Goal: Task Accomplishment & Management: Use online tool/utility

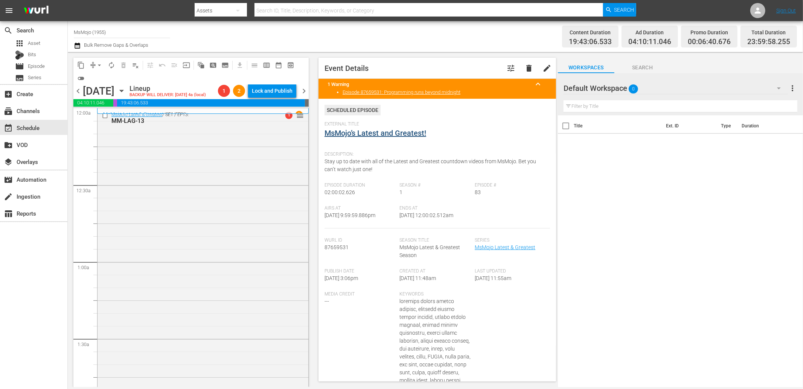
scroll to position [3240, 0]
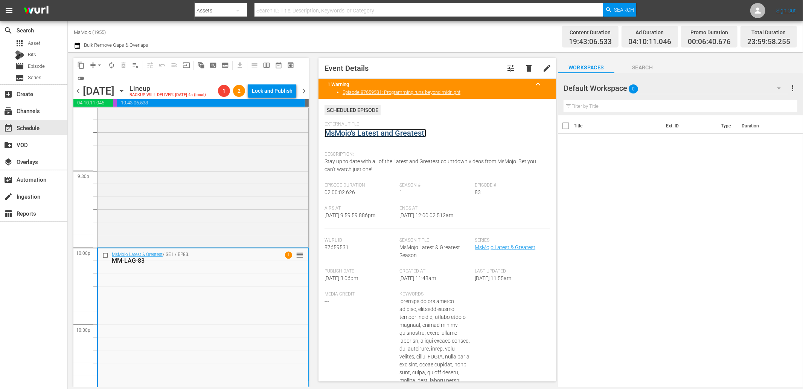
click at [367, 136] on link "MsMojo’s Latest and Greatest!" at bounding box center [376, 132] width 102 height 9
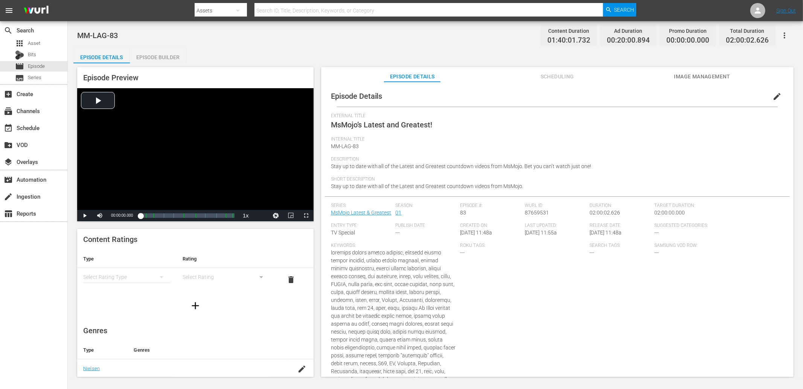
click at [294, 54] on div "Episode Details Episode Builder Episode Preview Video Player is loading. Play V…" at bounding box center [435, 215] width 724 height 334
click at [33, 43] on span "Asset" at bounding box center [34, 44] width 12 height 8
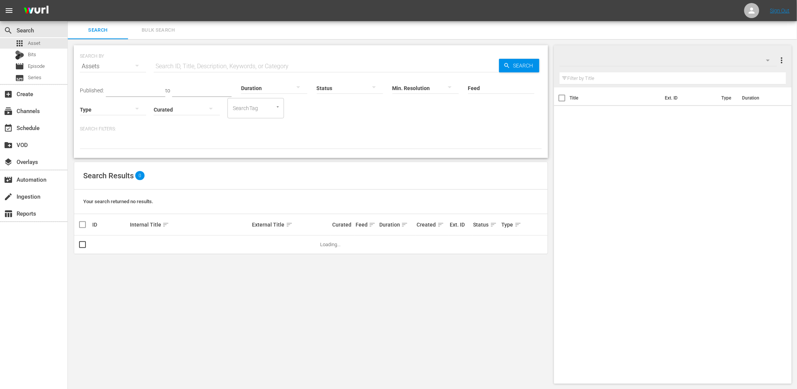
click at [210, 60] on input "text" at bounding box center [326, 66] width 345 height 18
paste input "WM-TV-Top-10-Most-Shocking-Justified-Moments_M8V0D1-EN"
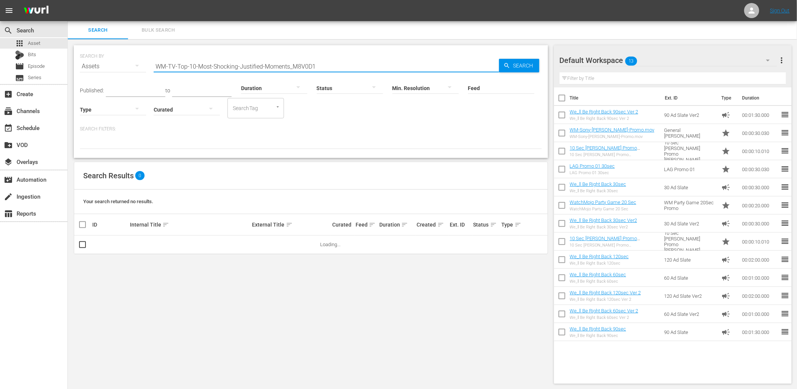
type input "M8V0D1"
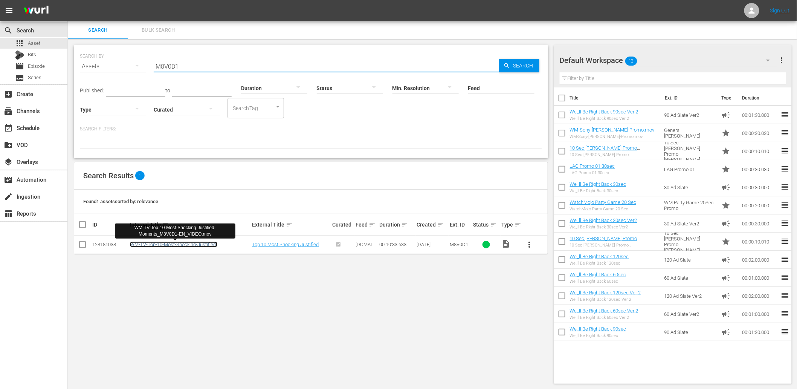
click at [156, 244] on link "WM-TV-Top-10-Most-Shocking-Justified-Moments_M8V0D1-EN_VIDEO.mov" at bounding box center [173, 246] width 87 height 11
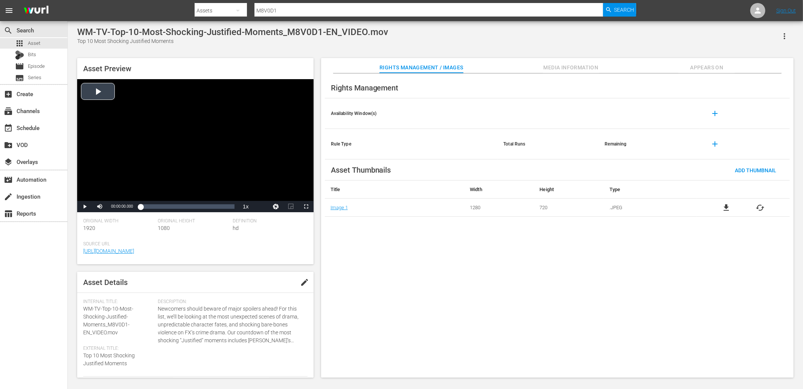
click at [168, 101] on div "Video Player" at bounding box center [195, 140] width 236 height 122
click at [353, 232] on div "Rights Management Availability Window(s) add Rule Type Total Runs Remaining add…" at bounding box center [557, 225] width 472 height 304
click at [212, 125] on div "Video Player" at bounding box center [195, 140] width 236 height 122
